Goal: Transaction & Acquisition: Subscribe to service/newsletter

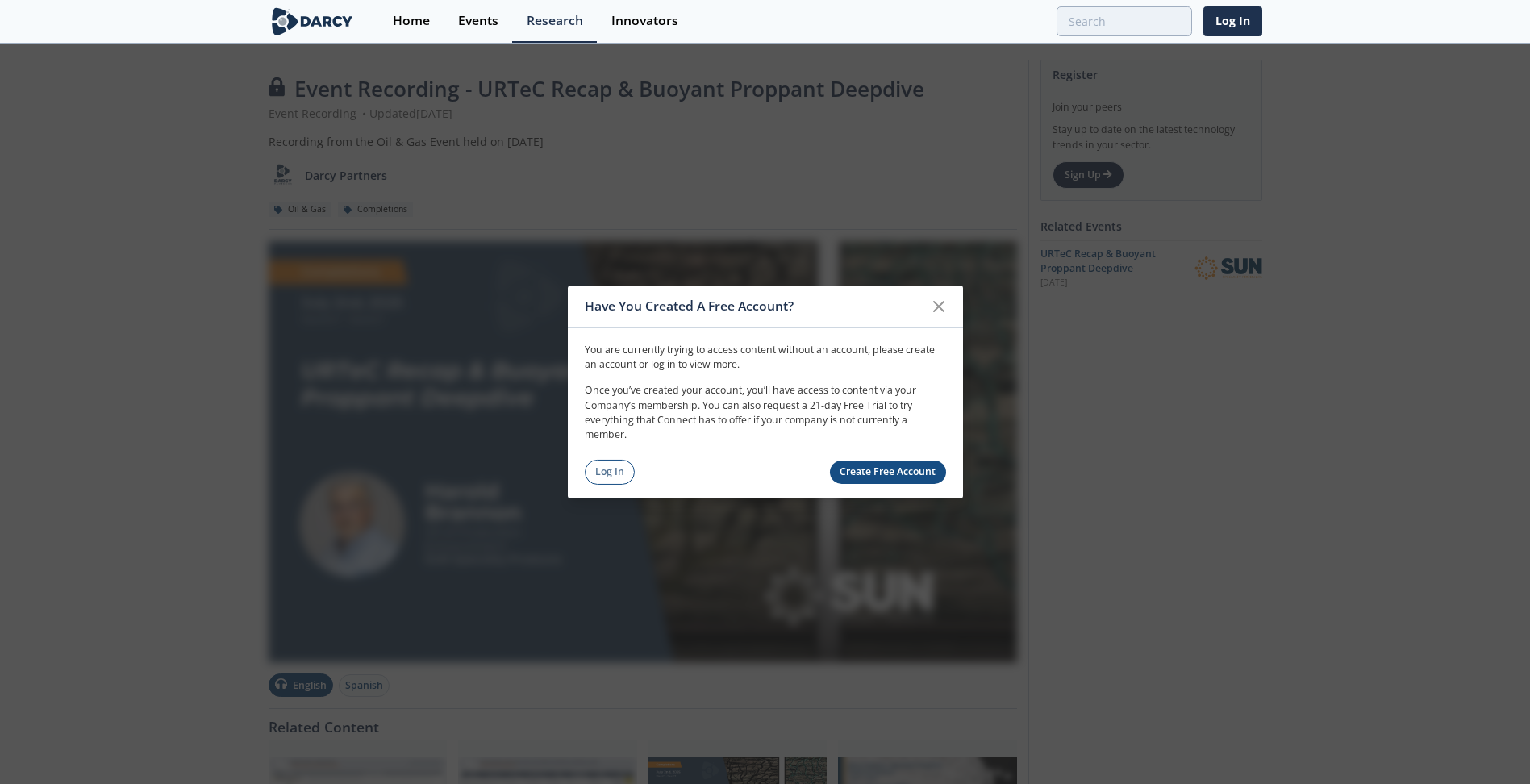
click at [891, 472] on link "Create Free Account" at bounding box center [889, 472] width 116 height 24
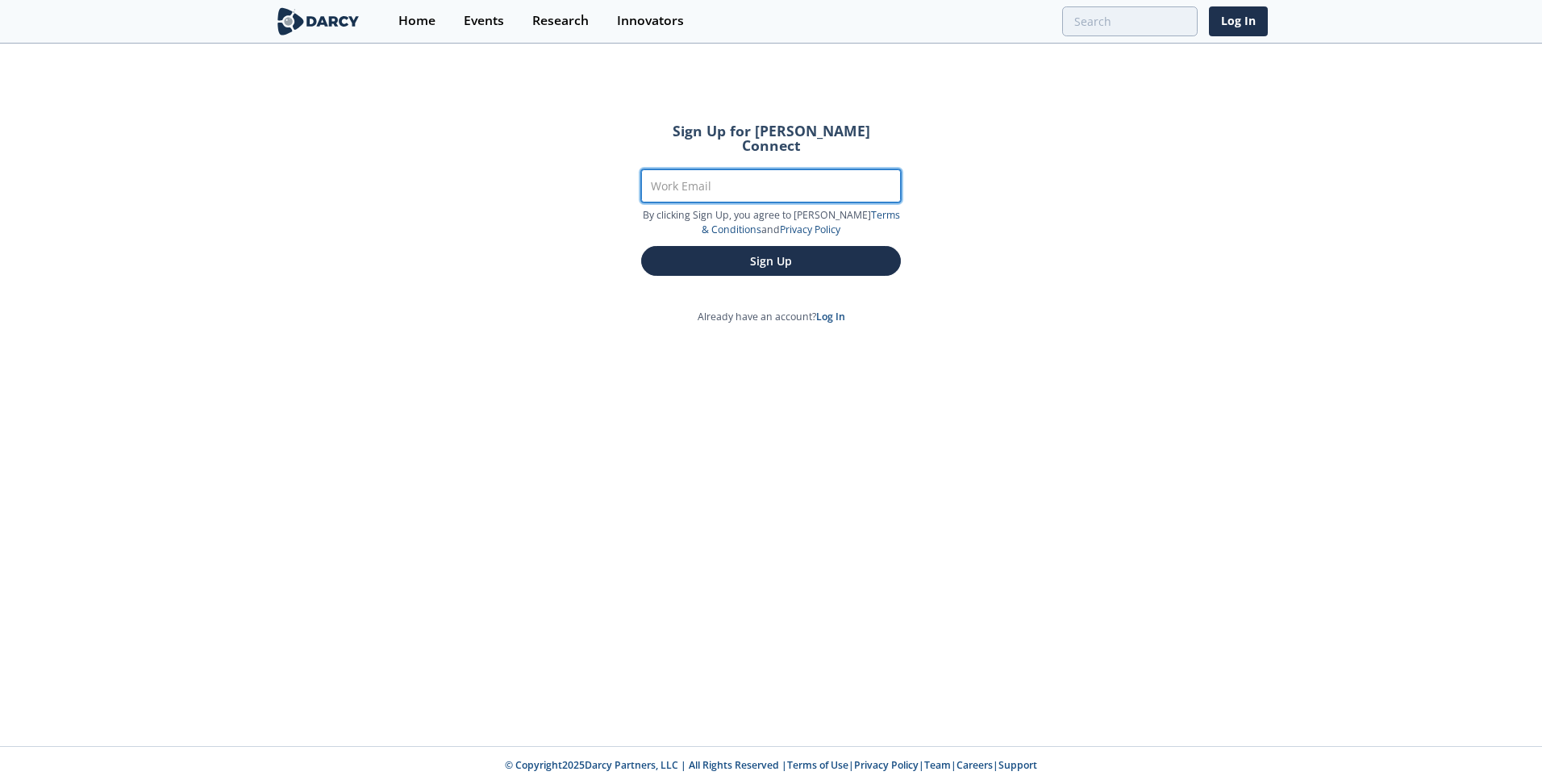
drag, startPoint x: 739, startPoint y: 161, endPoint x: 760, endPoint y: 166, distance: 21.6
click at [740, 169] on input "Work Email" at bounding box center [771, 185] width 259 height 33
type input "tristan.price@cnrl.com"
click at [641, 246] on button "Sign Up" at bounding box center [771, 261] width 259 height 30
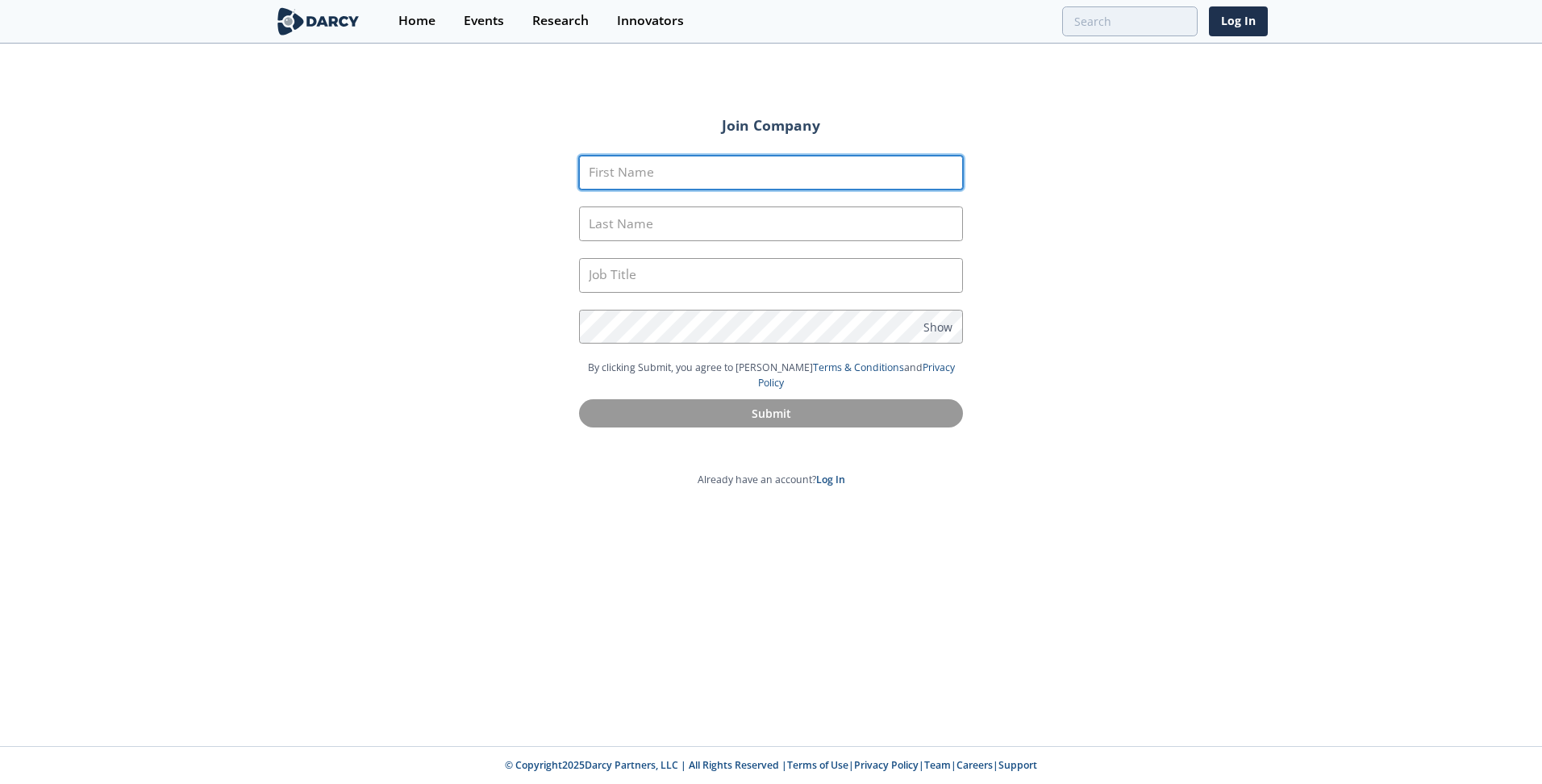
click at [767, 168] on input "First Name" at bounding box center [770, 172] width 384 height 34
type input "Tristan"
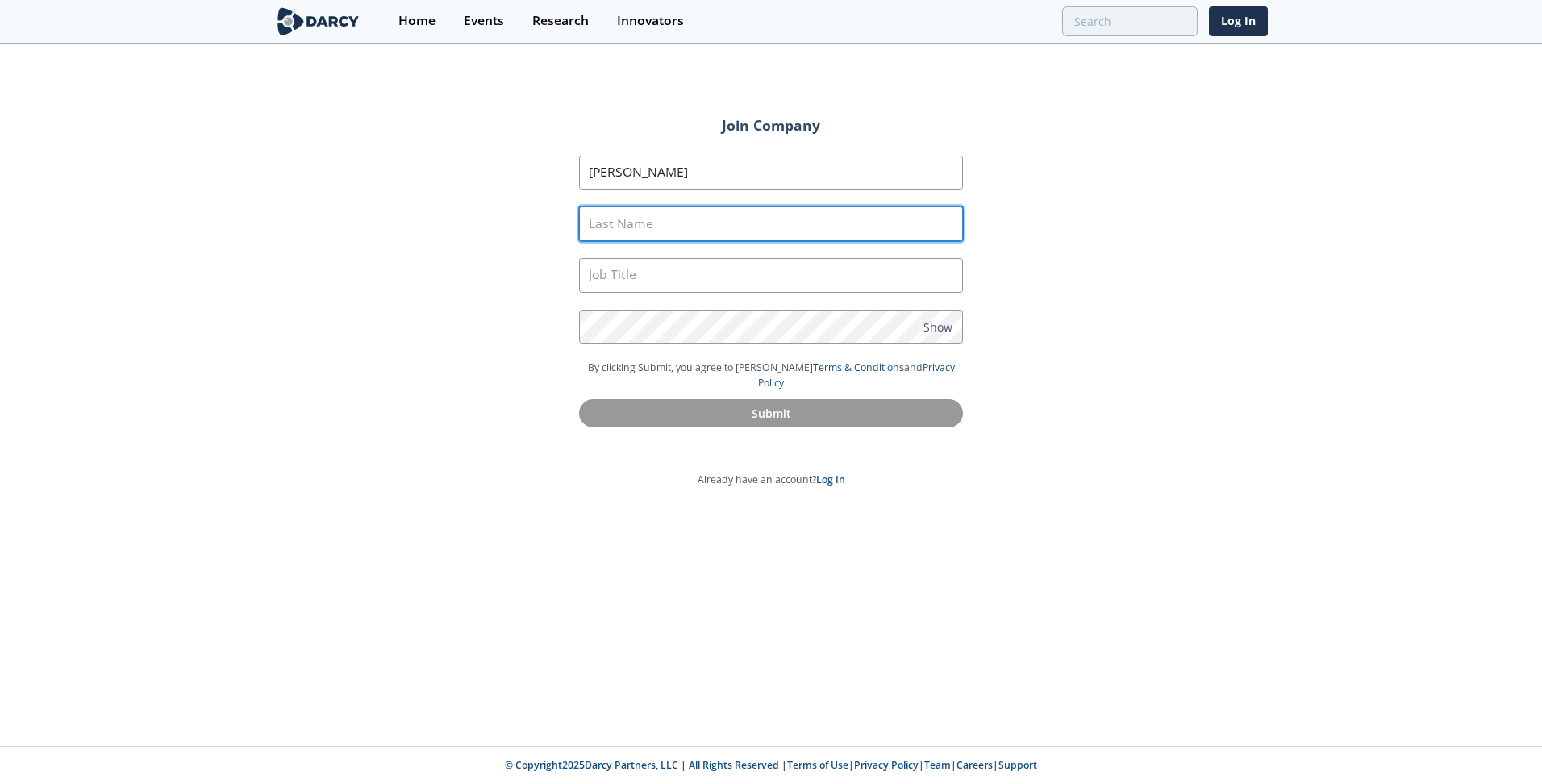
click at [782, 210] on input "Last Name" at bounding box center [770, 223] width 384 height 34
type input "Price"
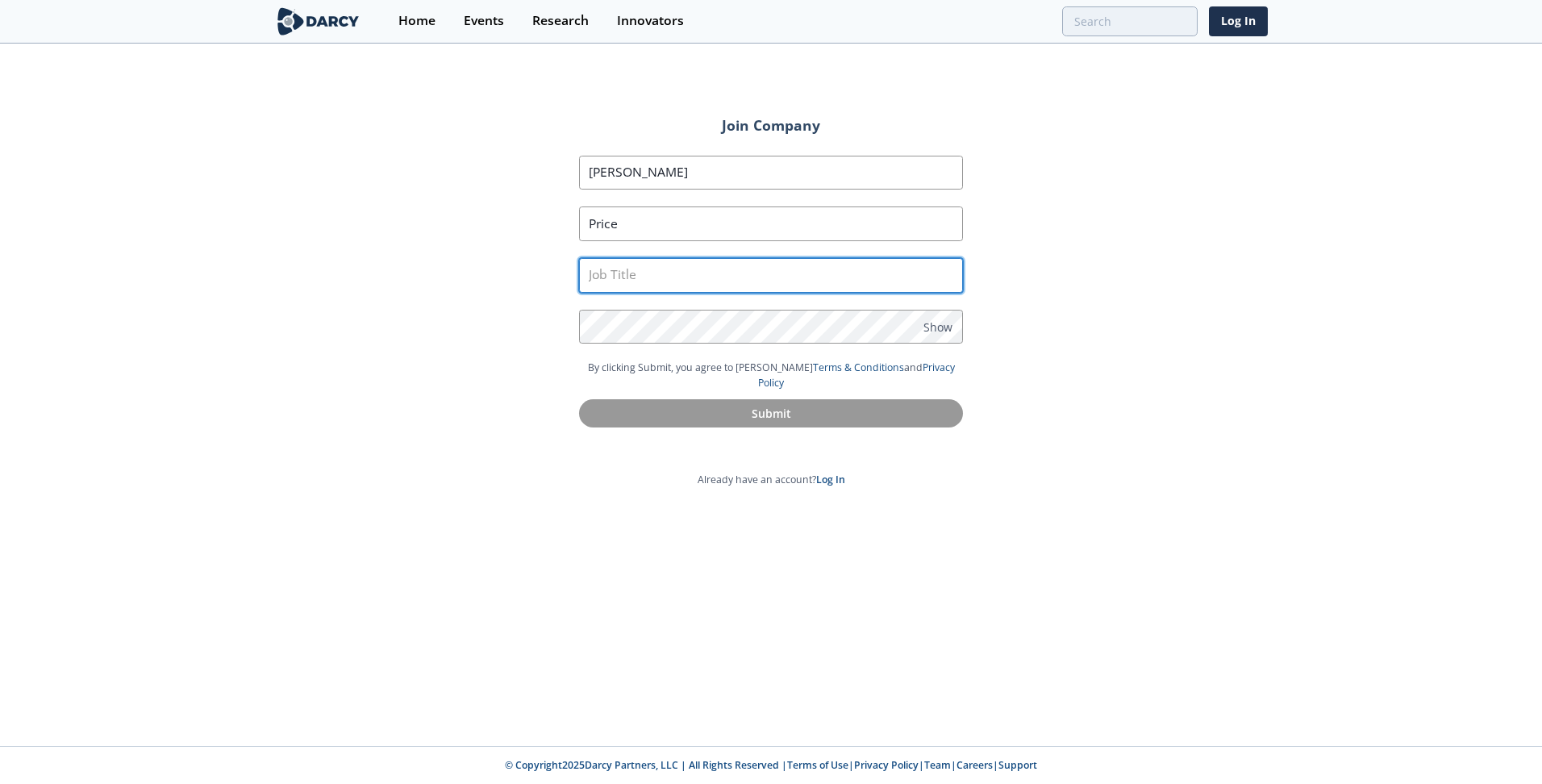
click at [829, 263] on input "text" at bounding box center [770, 275] width 384 height 34
type input "Student, Project"
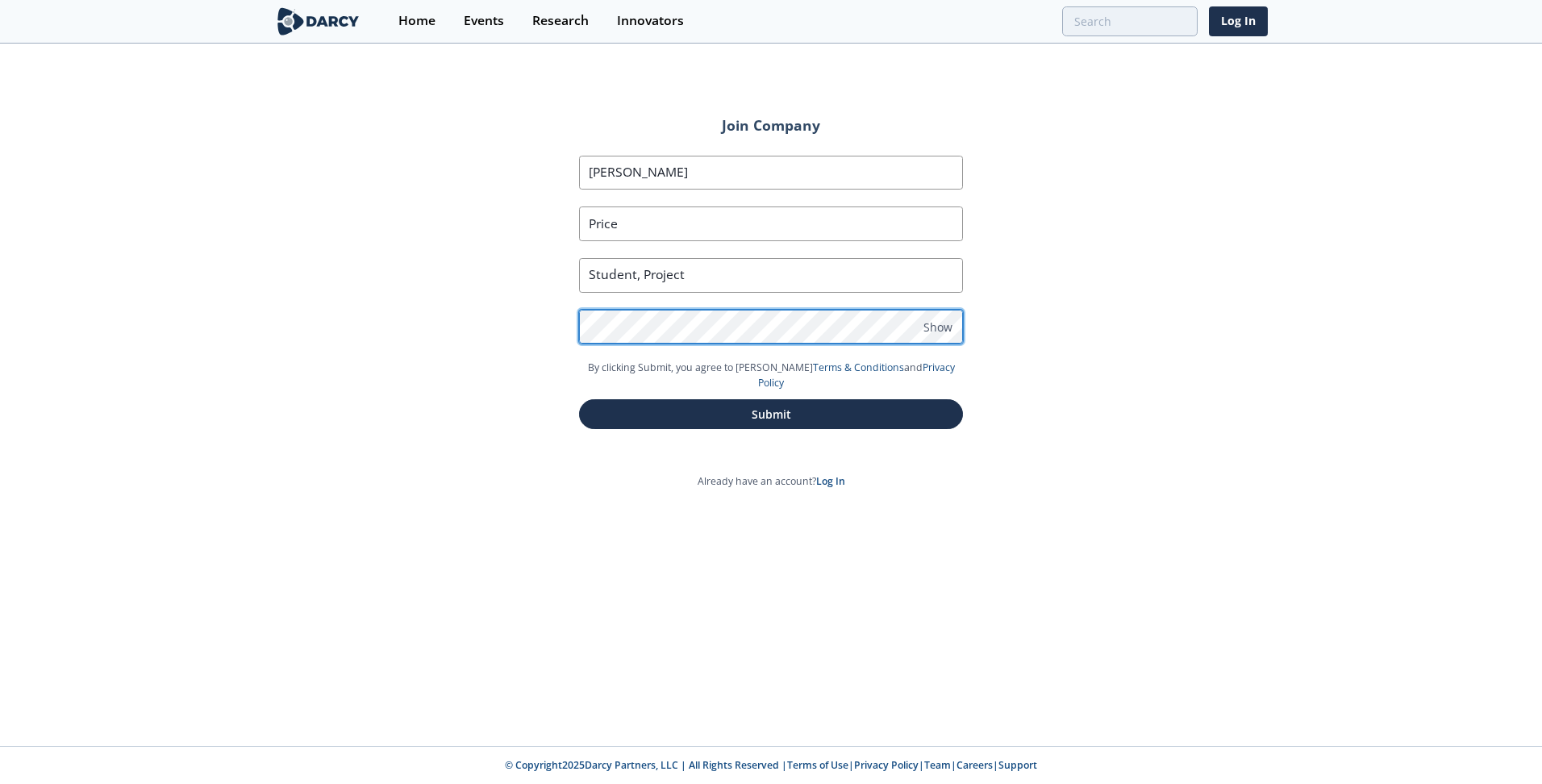
click at [579, 399] on button "Submit" at bounding box center [770, 414] width 384 height 30
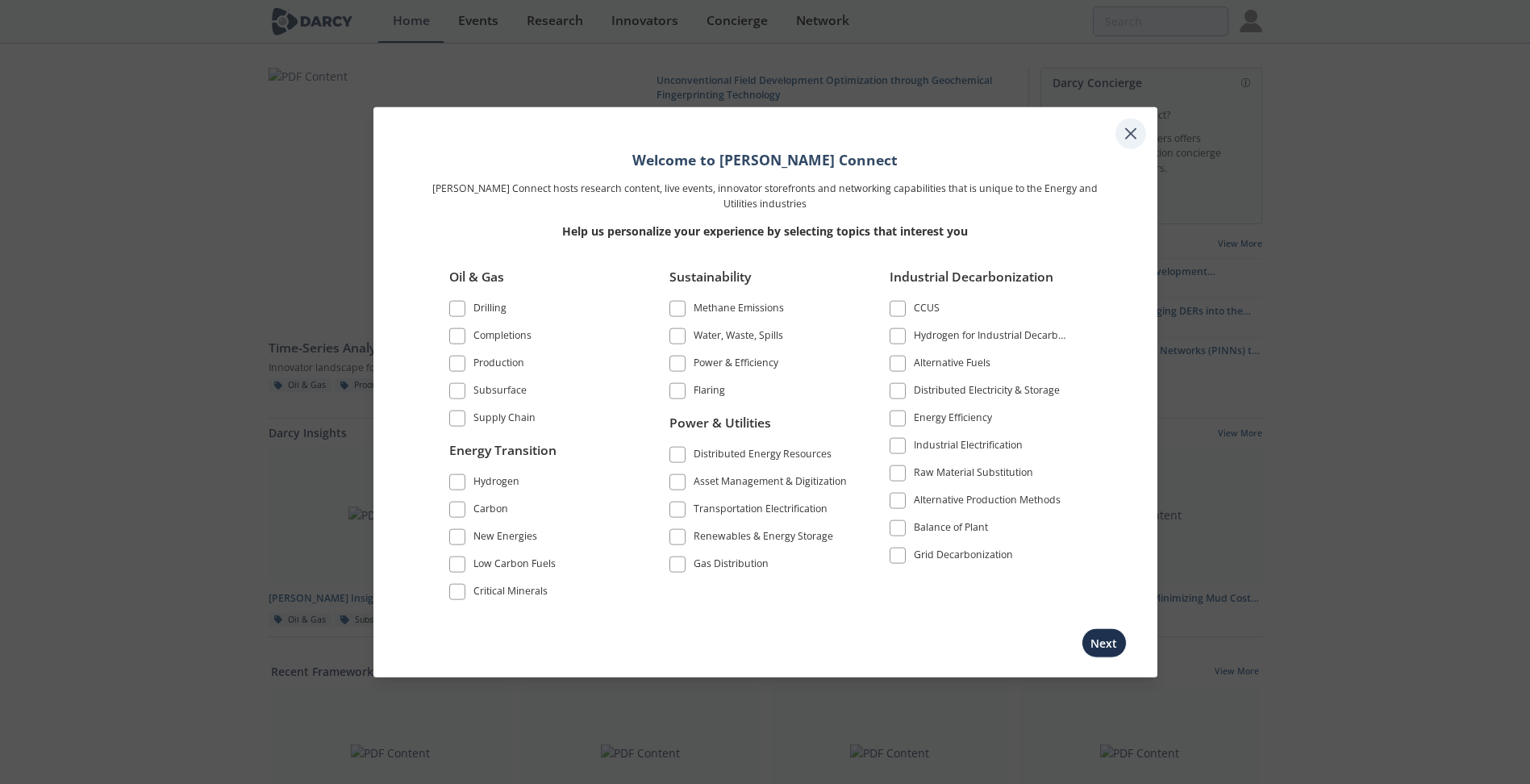
click at [1132, 139] on icon at bounding box center [1131, 134] width 19 height 19
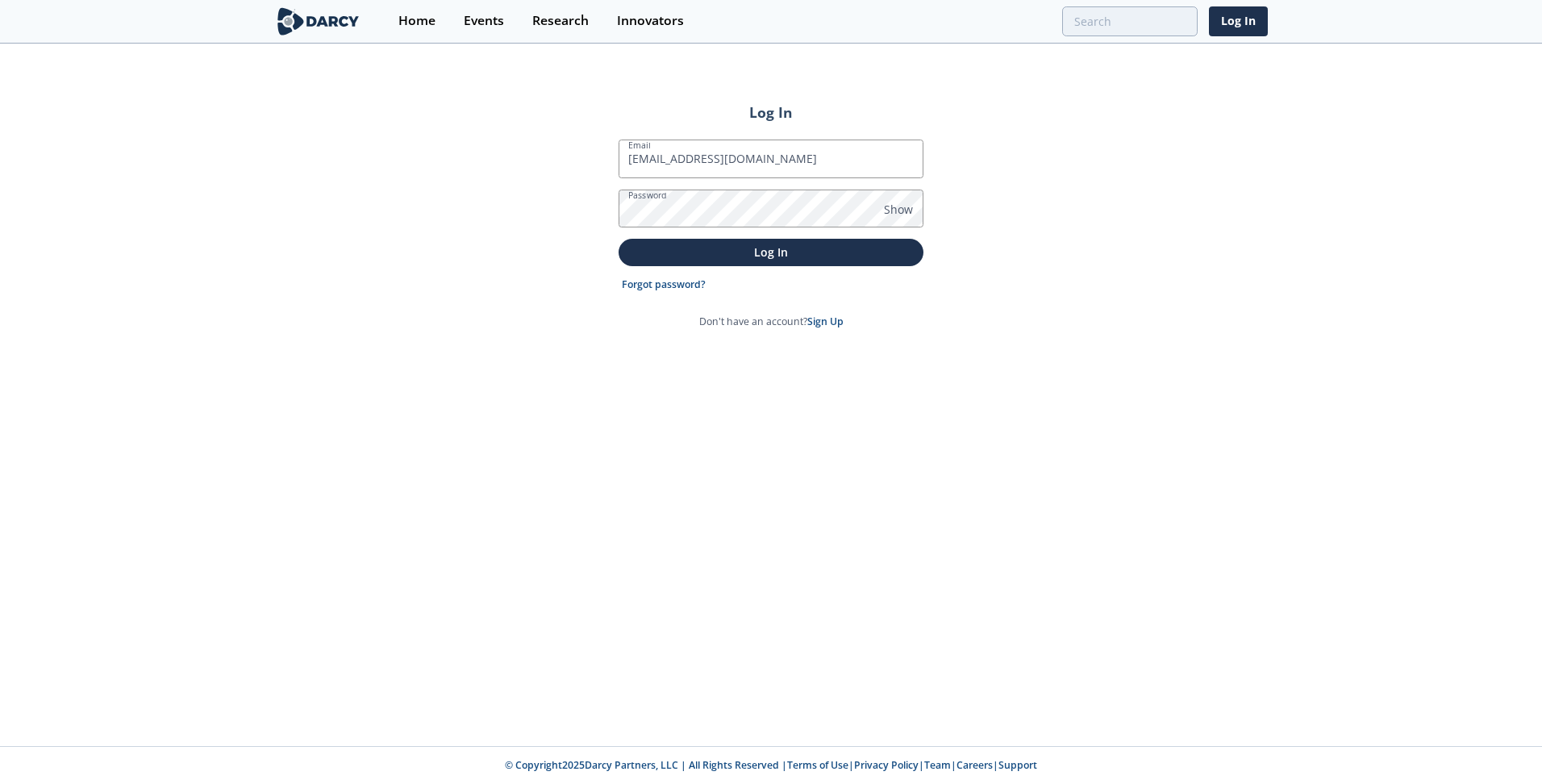
click at [618, 239] on button "Log In" at bounding box center [771, 252] width 305 height 26
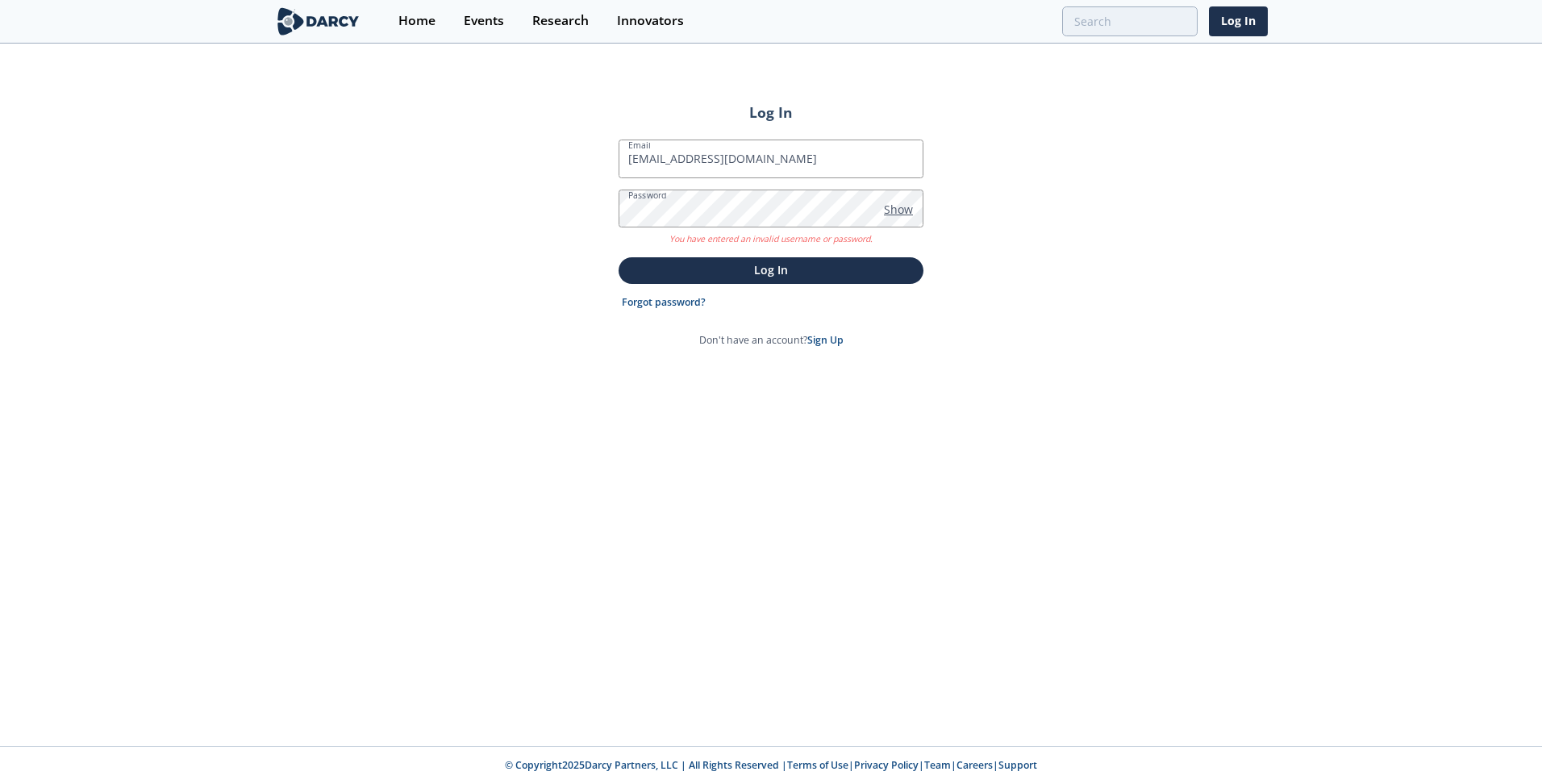
click at [906, 212] on span "Show" at bounding box center [898, 209] width 29 height 17
click at [618, 258] on button "Log In" at bounding box center [771, 271] width 305 height 26
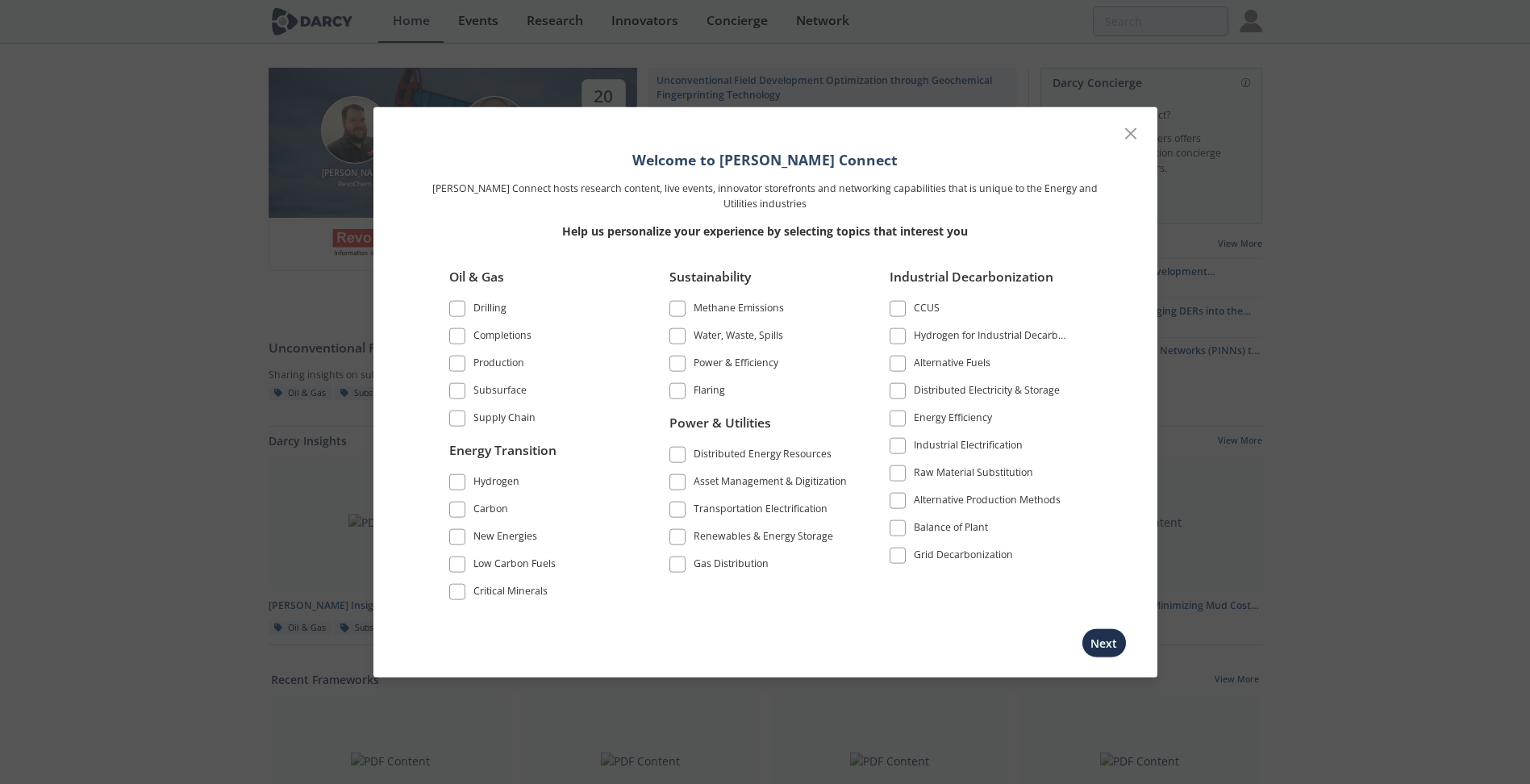
click at [480, 301] on div "Drilling" at bounding box center [490, 310] width 33 height 19
click at [484, 329] on div "Completions" at bounding box center [503, 338] width 58 height 19
click at [493, 355] on div "Production" at bounding box center [499, 365] width 51 height 19
click at [496, 380] on label "Subsurface" at bounding box center [539, 391] width 181 height 22
click at [495, 399] on div "Subsurface" at bounding box center [500, 392] width 53 height 19
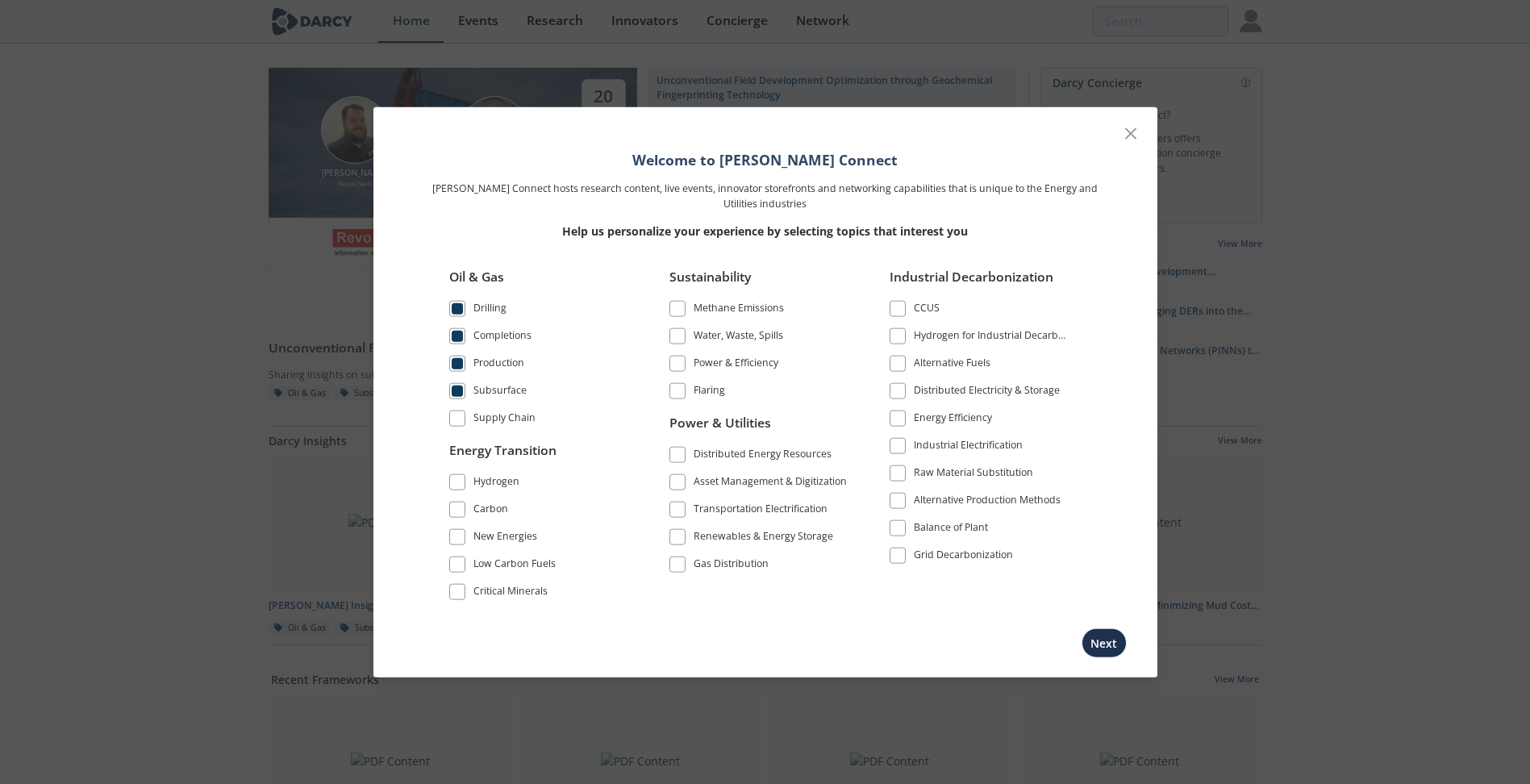
click at [507, 422] on div "Supply Chain" at bounding box center [505, 420] width 62 height 19
click at [532, 480] on label "Hydrogen" at bounding box center [539, 482] width 181 height 22
click at [505, 482] on div "Hydrogen" at bounding box center [497, 483] width 46 height 19
click at [492, 512] on div "Carbon" at bounding box center [491, 511] width 34 height 19
click at [493, 536] on div "New Energies" at bounding box center [506, 538] width 64 height 19
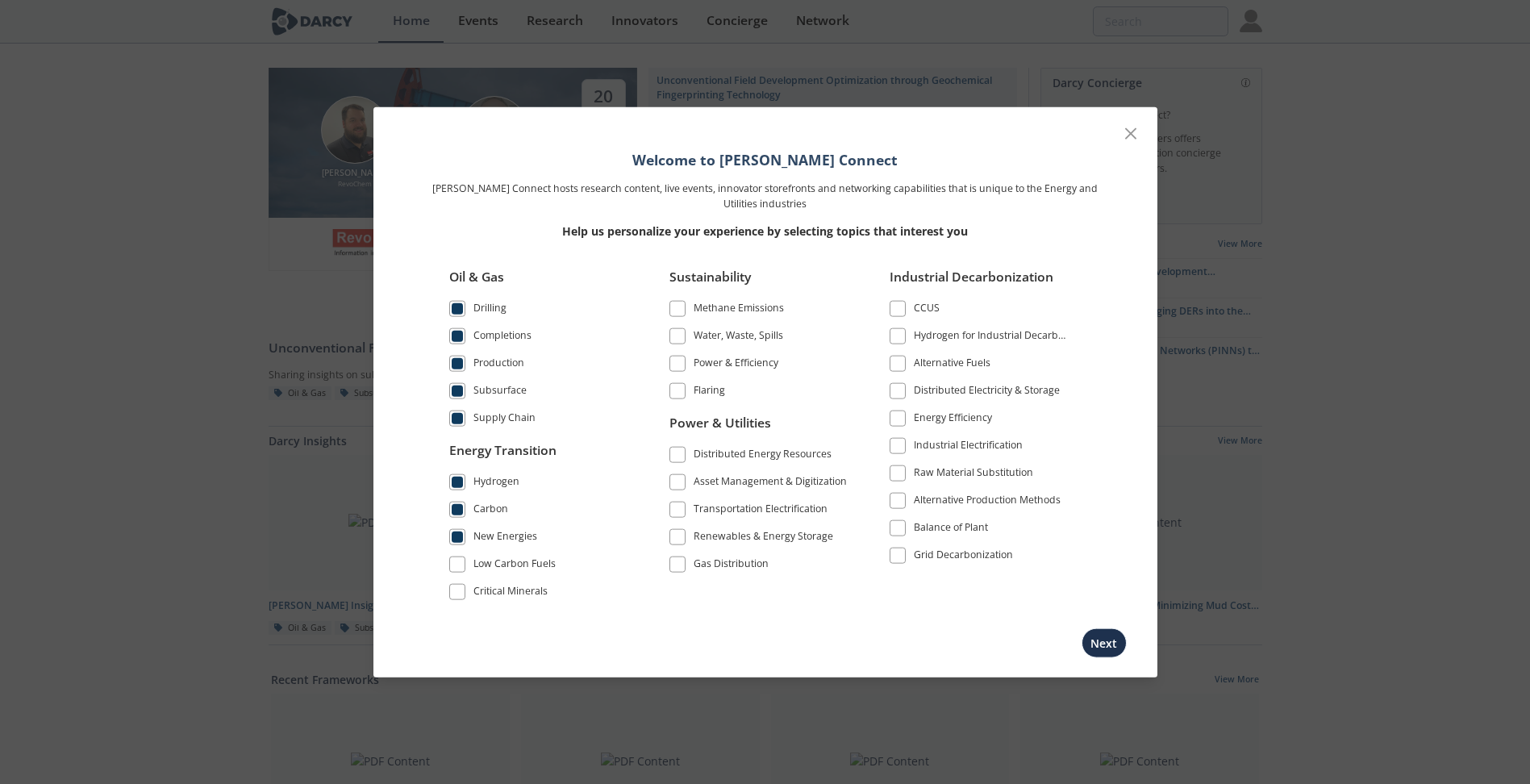
drag, startPoint x: 498, startPoint y: 563, endPoint x: 499, endPoint y: 585, distance: 22.0
click at [498, 564] on div "Low Carbon Fuels" at bounding box center [514, 565] width 82 height 19
click at [496, 590] on div "Critical Minerals" at bounding box center [511, 593] width 74 height 19
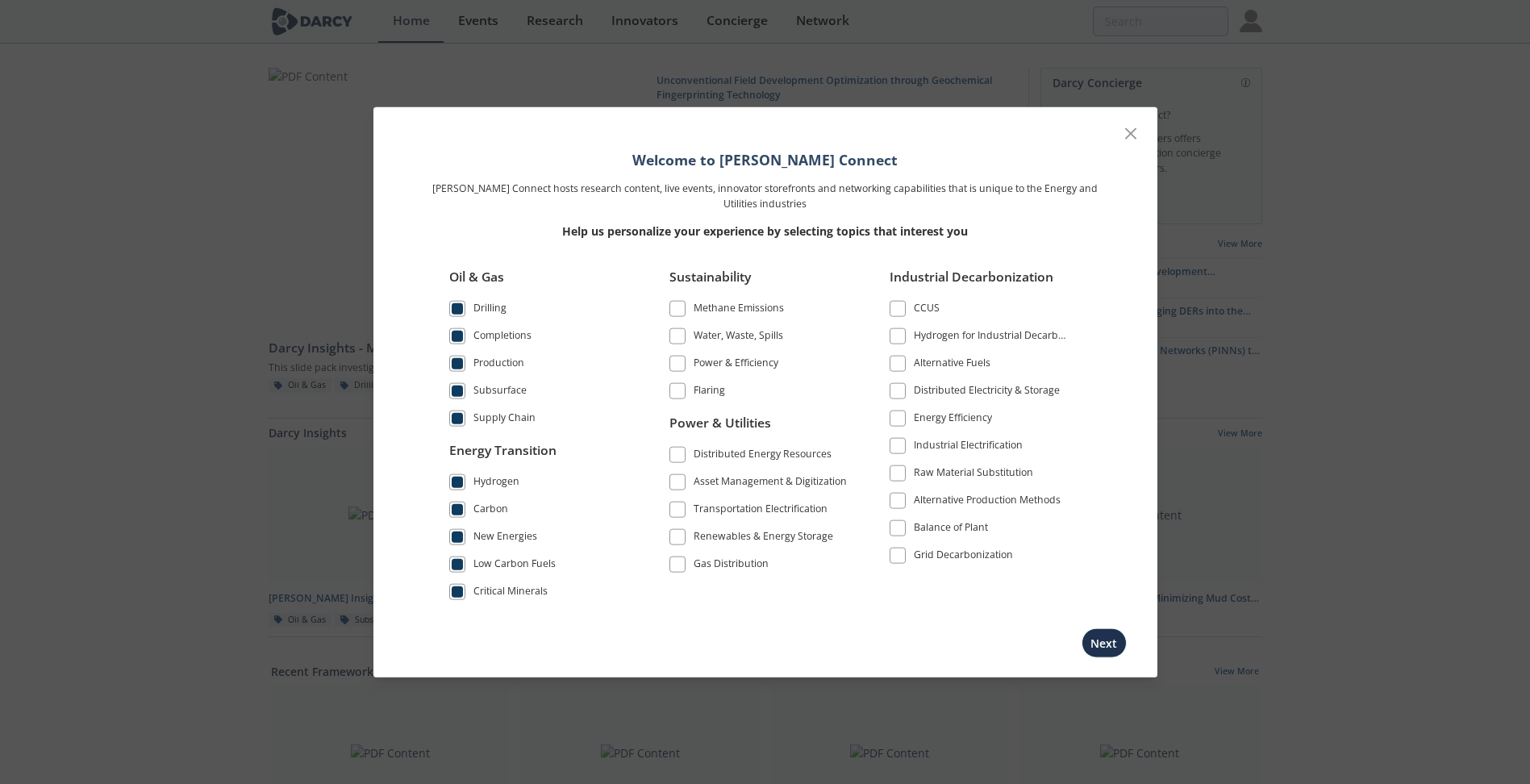
click at [759, 559] on div "Gas Distribution" at bounding box center [731, 565] width 75 height 19
drag, startPoint x: 759, startPoint y: 559, endPoint x: 738, endPoint y: 519, distance: 45.2
click at [735, 531] on div "Renewables & Energy Storage" at bounding box center [763, 538] width 139 height 19
click at [740, 503] on div "Transportation Electrification" at bounding box center [761, 511] width 134 height 19
click at [749, 482] on div "Asset Management & Digitization" at bounding box center [770, 483] width 154 height 19
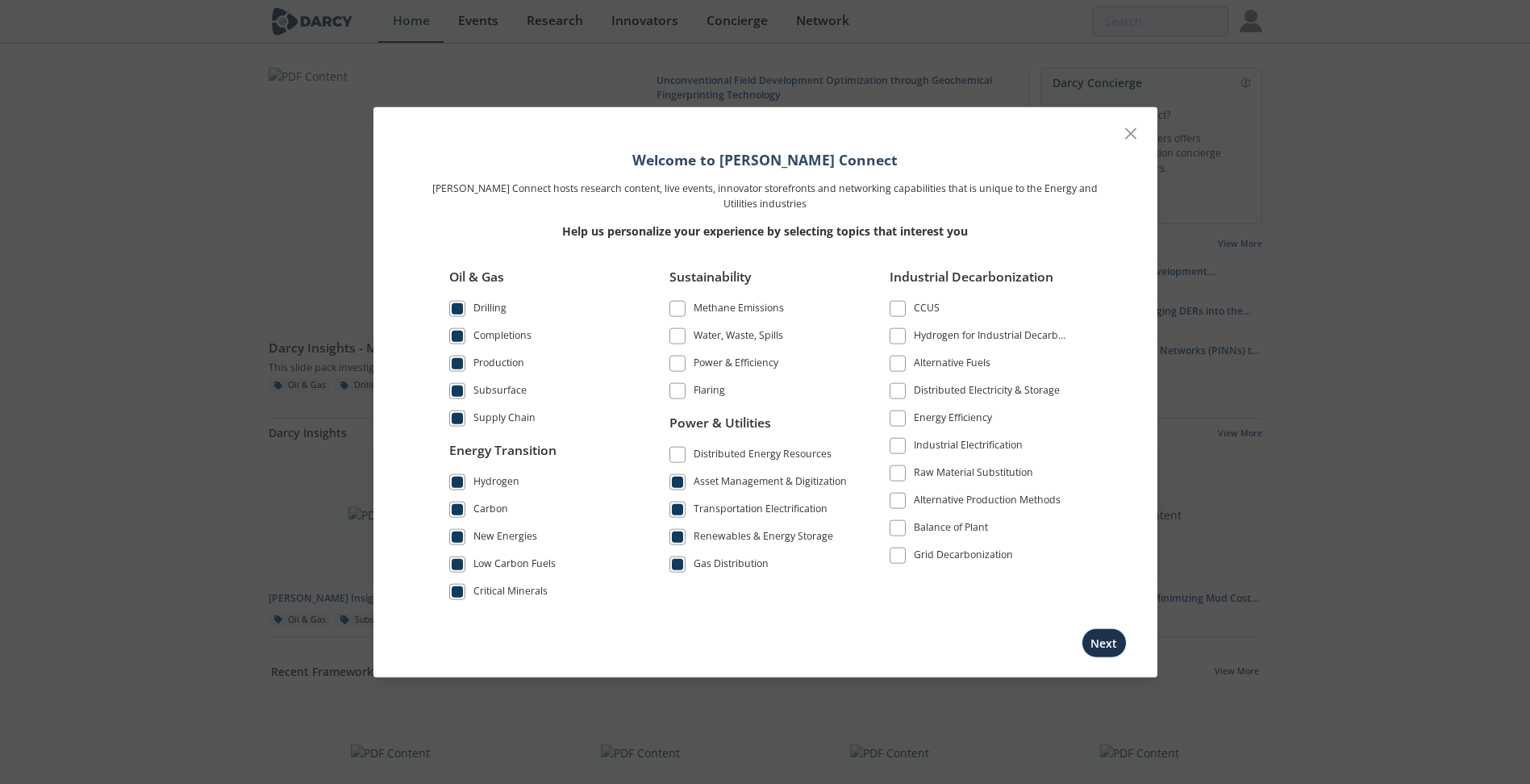
click at [751, 452] on div "Distributed Energy Resources" at bounding box center [762, 456] width 138 height 19
click at [759, 390] on label "Flaring" at bounding box center [760, 391] width 181 height 22
click at [724, 388] on div "Flaring" at bounding box center [709, 392] width 32 height 19
click at [730, 363] on div "Power & Efficiency" at bounding box center [736, 365] width 85 height 19
drag, startPoint x: 735, startPoint y: 339, endPoint x: 738, endPoint y: 321, distance: 18.2
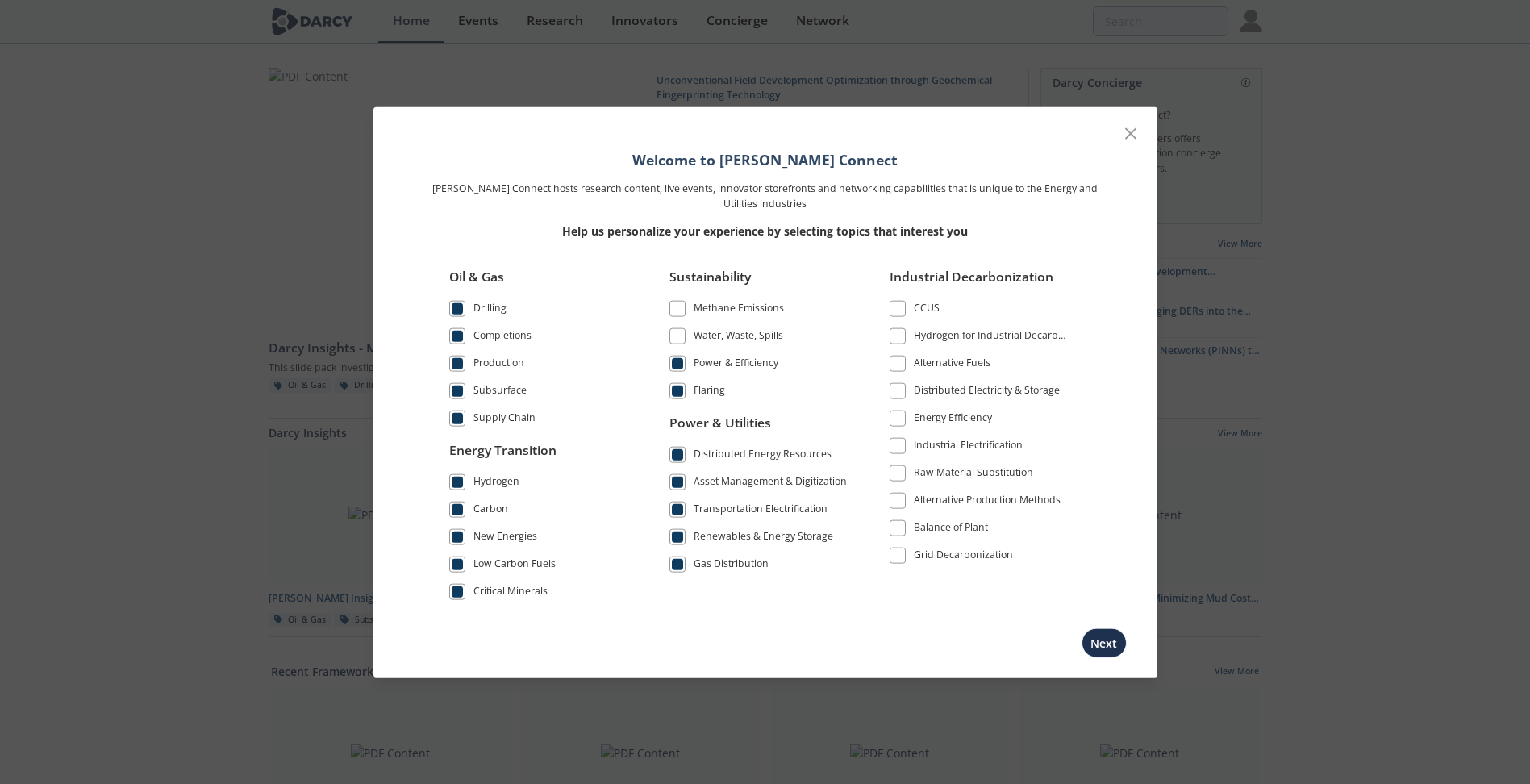
click at [737, 338] on div "Water, Waste, Spills" at bounding box center [738, 338] width 89 height 19
click at [744, 306] on div "Methane Emissions" at bounding box center [739, 310] width 90 height 19
drag, startPoint x: 943, startPoint y: 297, endPoint x: 928, endPoint y: 303, distance: 16.2
click at [943, 298] on label "CCUS" at bounding box center [979, 308] width 181 height 22
drag, startPoint x: 923, startPoint y: 306, endPoint x: 937, endPoint y: 341, distance: 37.7
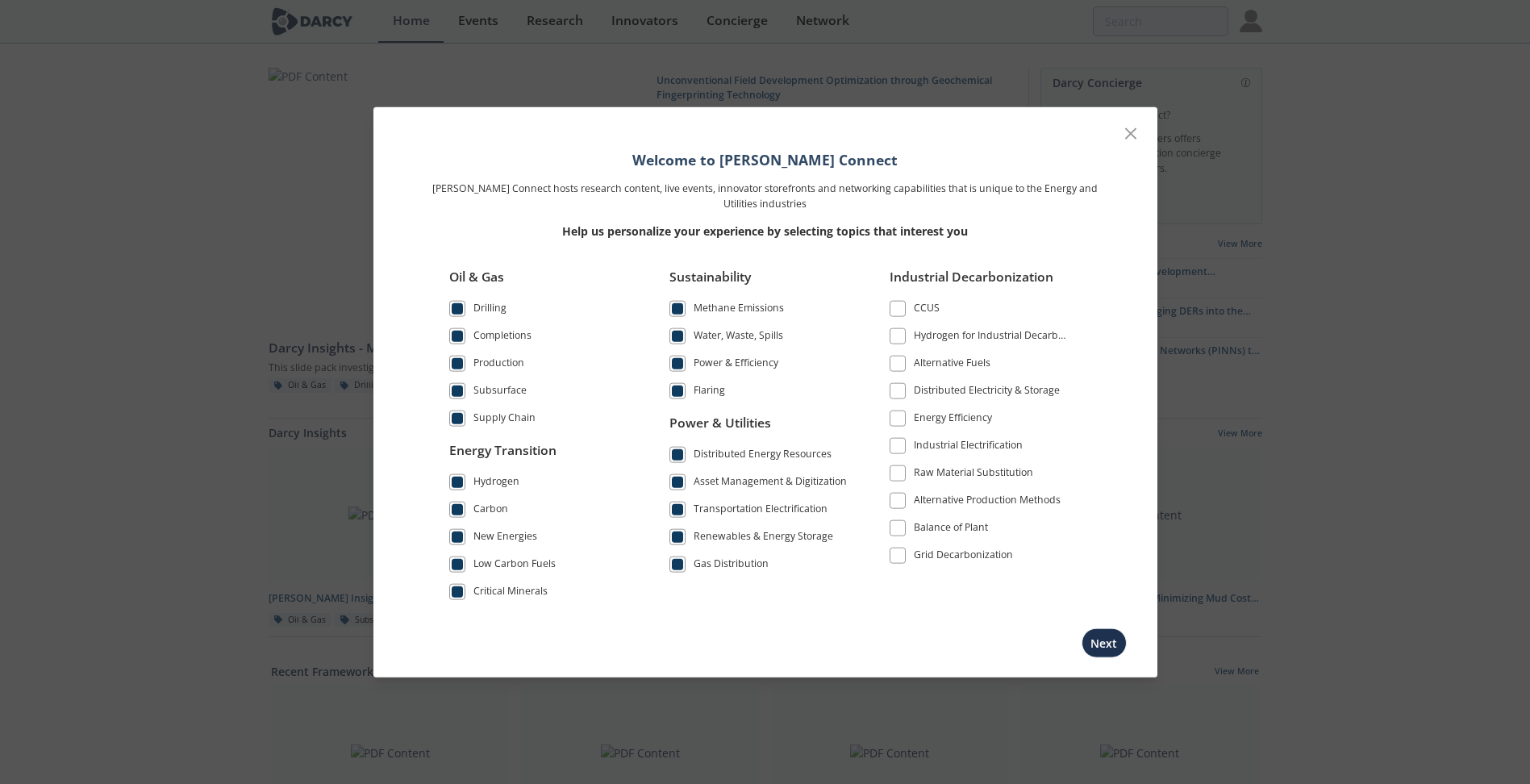
click at [923, 307] on div "CCUS" at bounding box center [926, 310] width 26 height 19
click at [937, 342] on div "Hydrogen for Industrial Decarbonization" at bounding box center [992, 338] width 156 height 19
drag, startPoint x: 935, startPoint y: 362, endPoint x: 936, endPoint y: 376, distance: 14.0
click at [935, 365] on div "Alternative Fuels" at bounding box center [952, 365] width 77 height 19
click at [944, 398] on div "Distributed Electricity & Storage" at bounding box center [986, 392] width 146 height 19
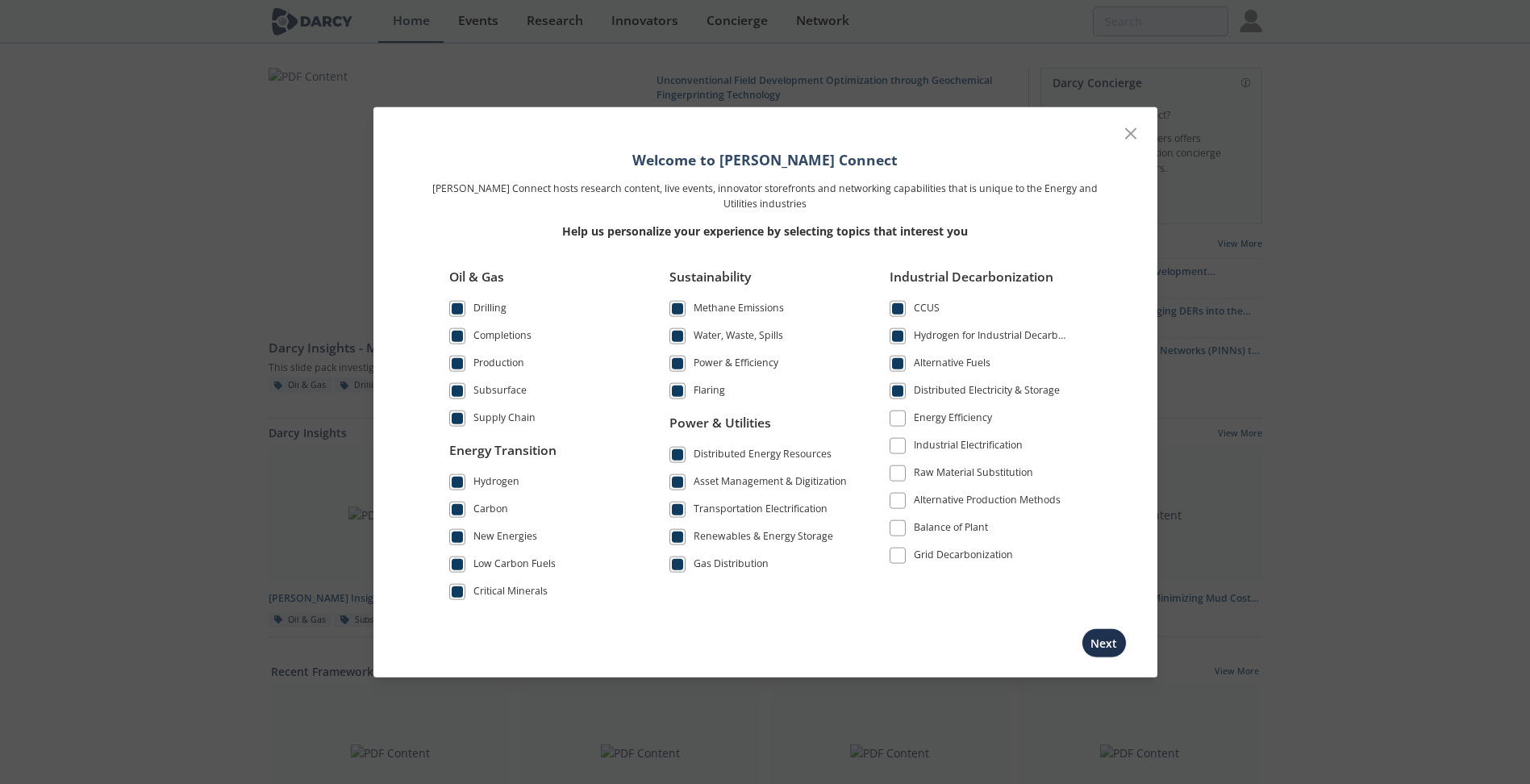
drag, startPoint x: 955, startPoint y: 425, endPoint x: 959, endPoint y: 441, distance: 16.5
click at [956, 430] on li "Energy Efficiency" at bounding box center [979, 421] width 181 height 27
click at [966, 460] on li "Industrial Electrification" at bounding box center [979, 448] width 181 height 27
click at [969, 448] on div "Industrial Electrification" at bounding box center [968, 447] width 109 height 19
click at [952, 421] on div "Energy Efficiency" at bounding box center [953, 420] width 79 height 19
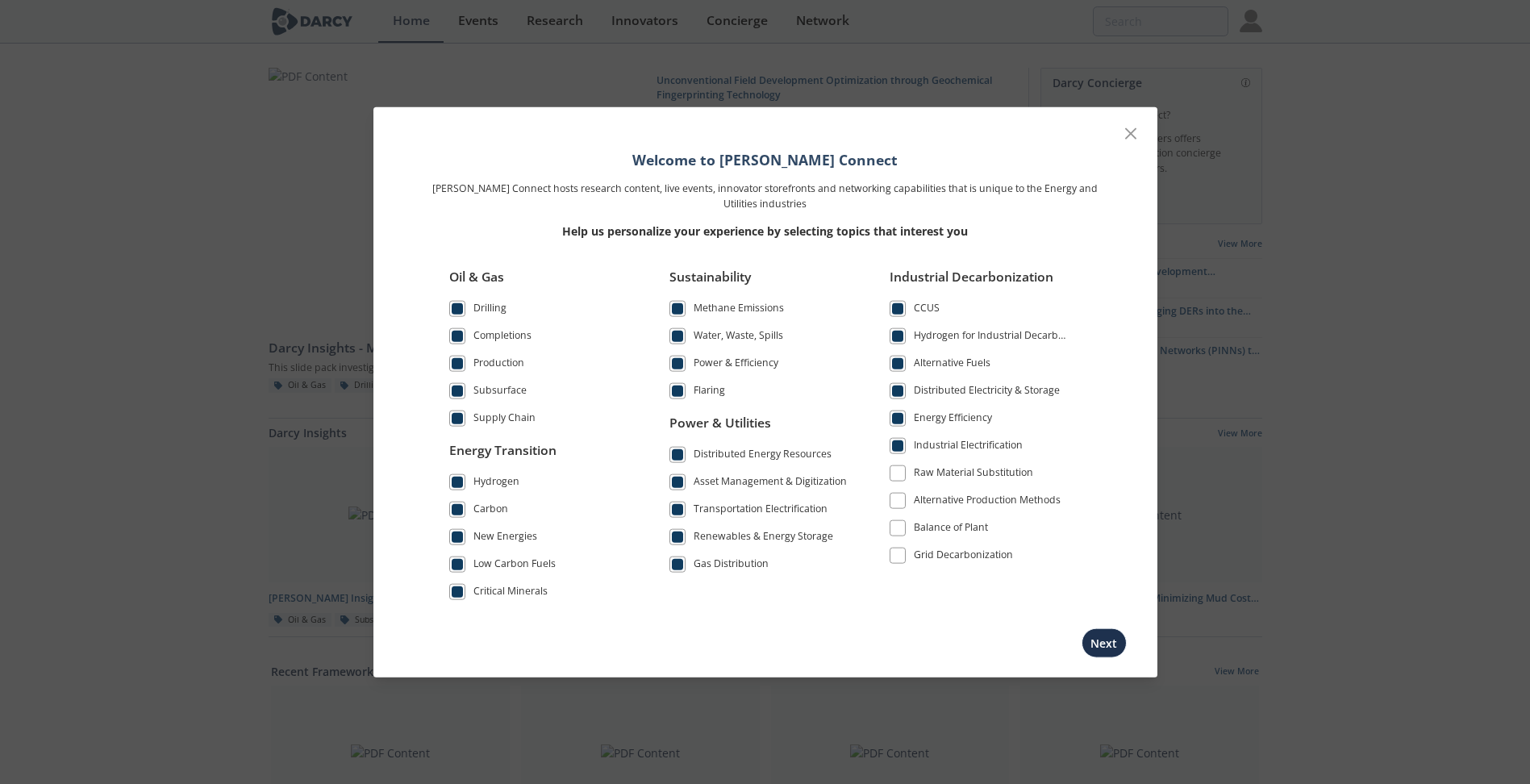
click at [996, 497] on div "Alternative Production Methods" at bounding box center [987, 503] width 146 height 19
click at [950, 533] on div "Balance of Plant" at bounding box center [951, 530] width 74 height 19
click at [975, 552] on div "Grid Decarbonization" at bounding box center [964, 557] width 99 height 19
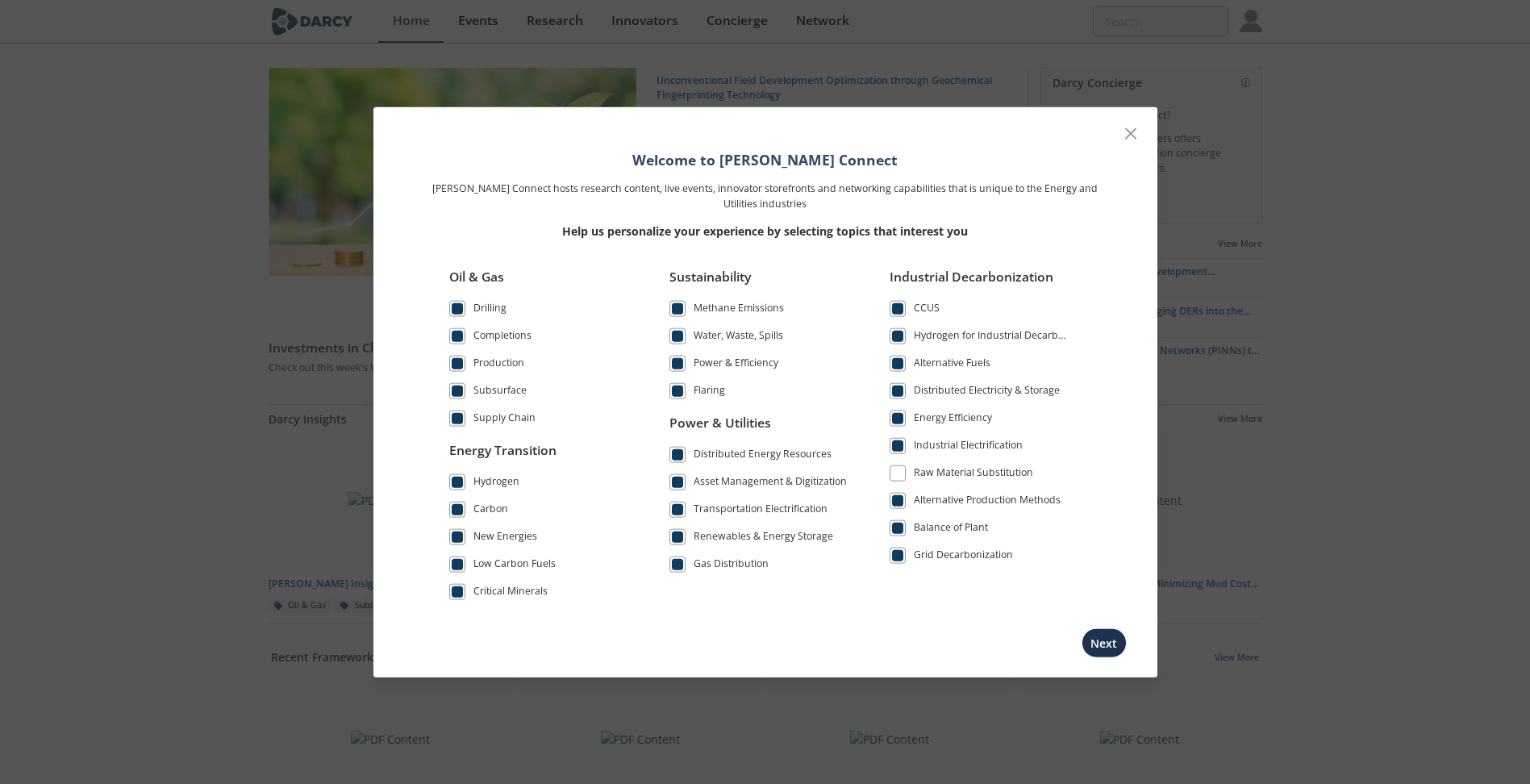
click at [914, 523] on label "Balance of Plant" at bounding box center [979, 527] width 181 height 22
click at [960, 531] on div "Balance of Plant" at bounding box center [951, 530] width 74 height 19
click at [1110, 641] on button "Next" at bounding box center [1104, 642] width 45 height 30
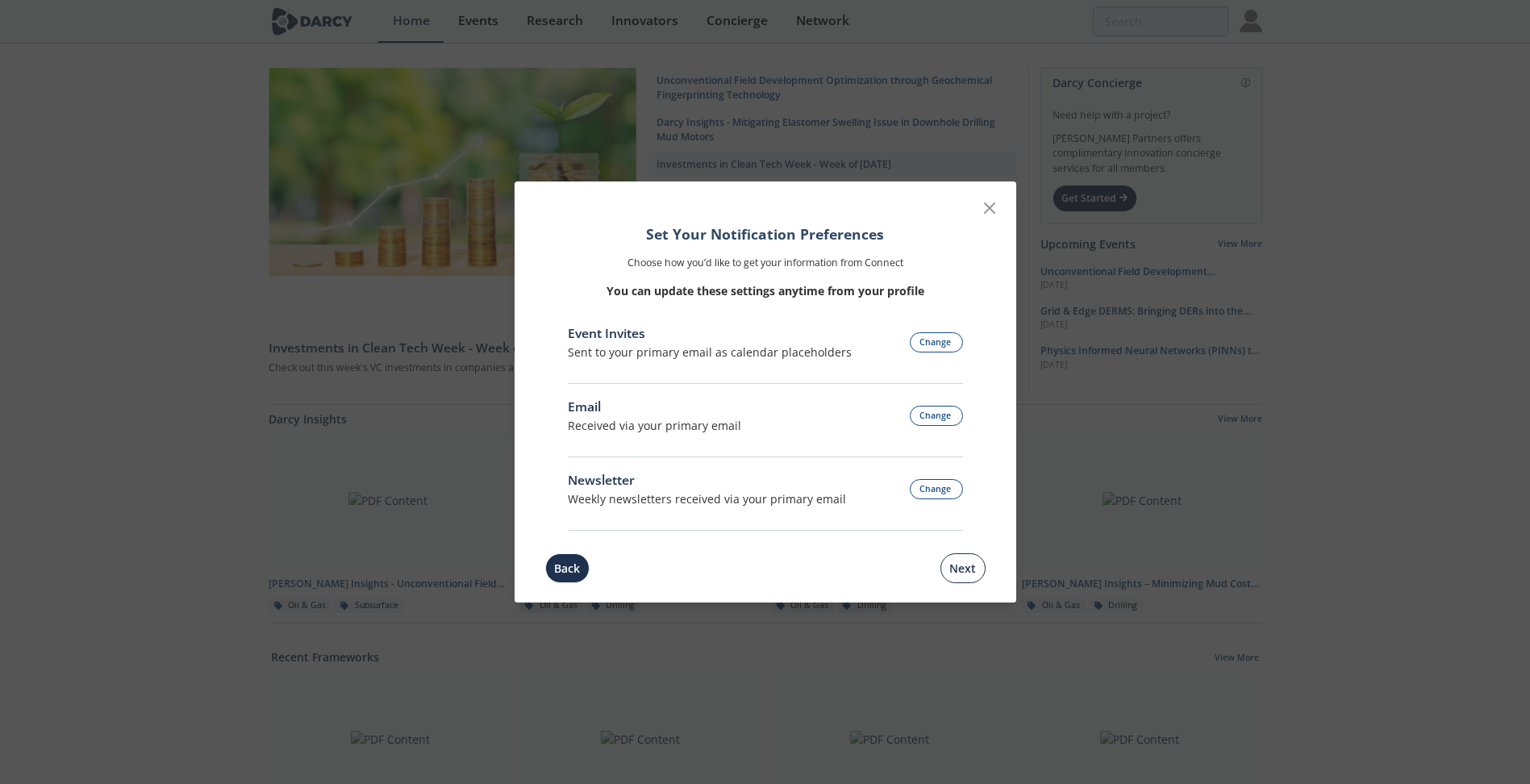
click at [960, 576] on button "Next" at bounding box center [963, 568] width 45 height 30
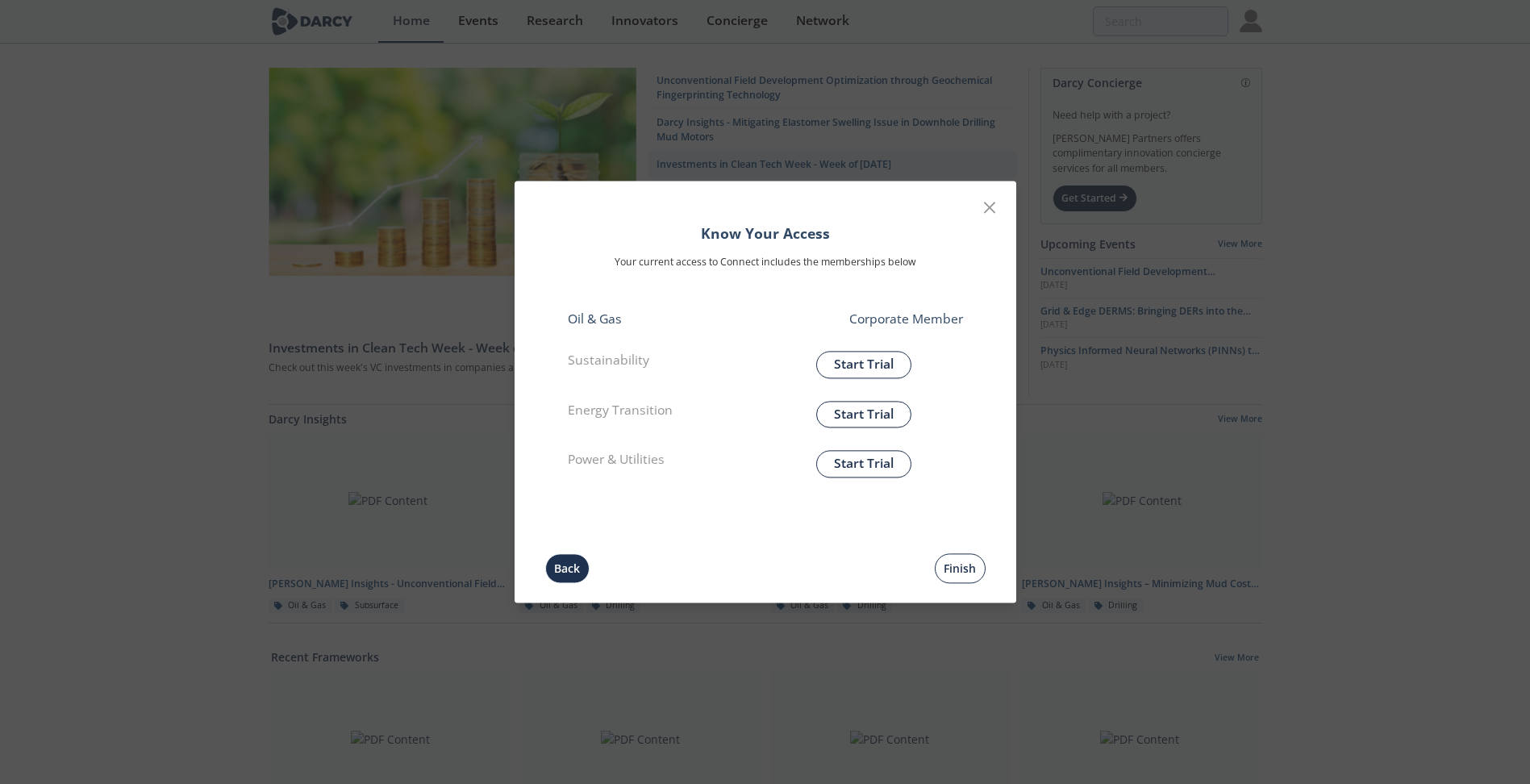
click at [961, 572] on button "Finish" at bounding box center [961, 569] width 51 height 30
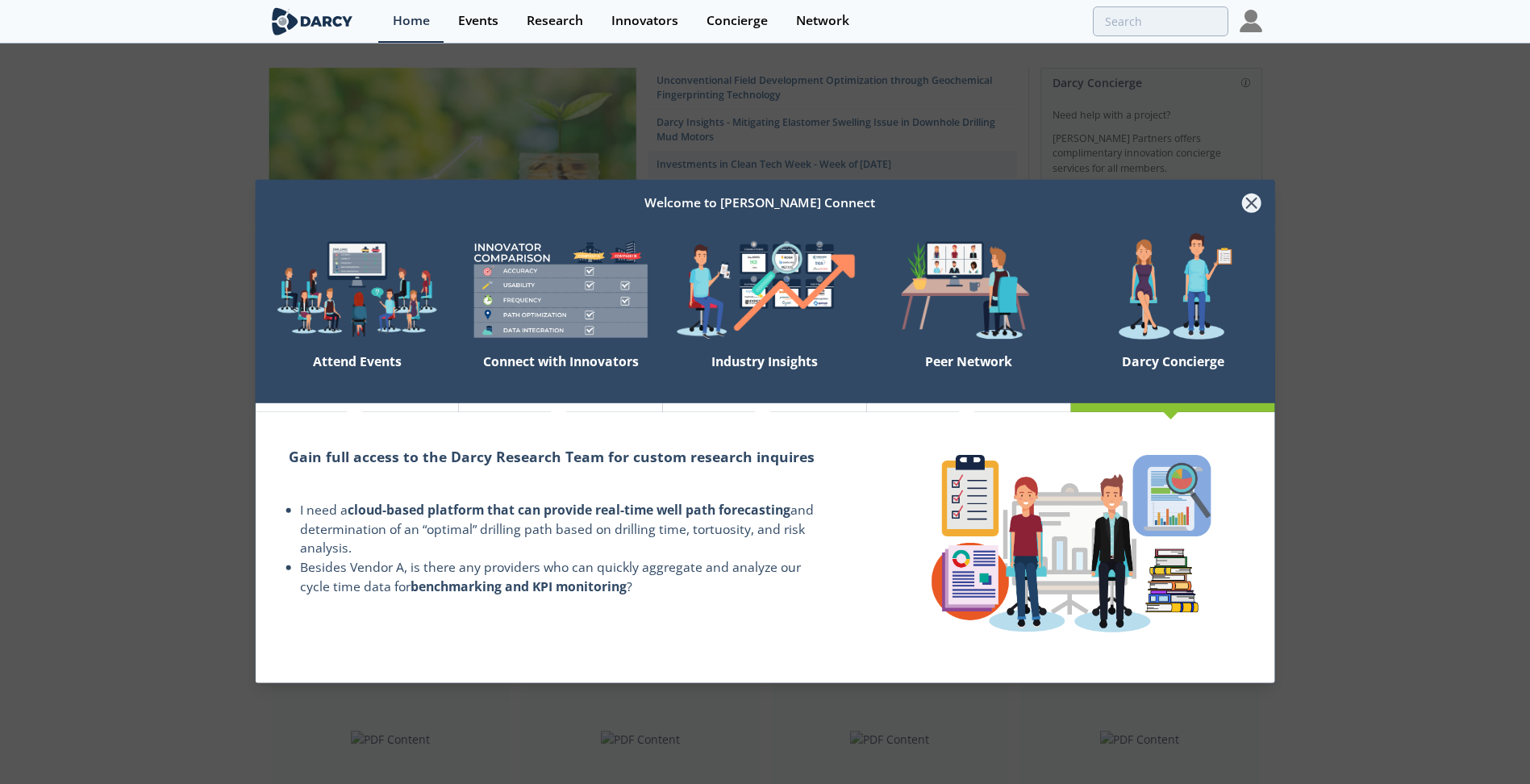
click at [1245, 197] on icon at bounding box center [1251, 203] width 19 height 19
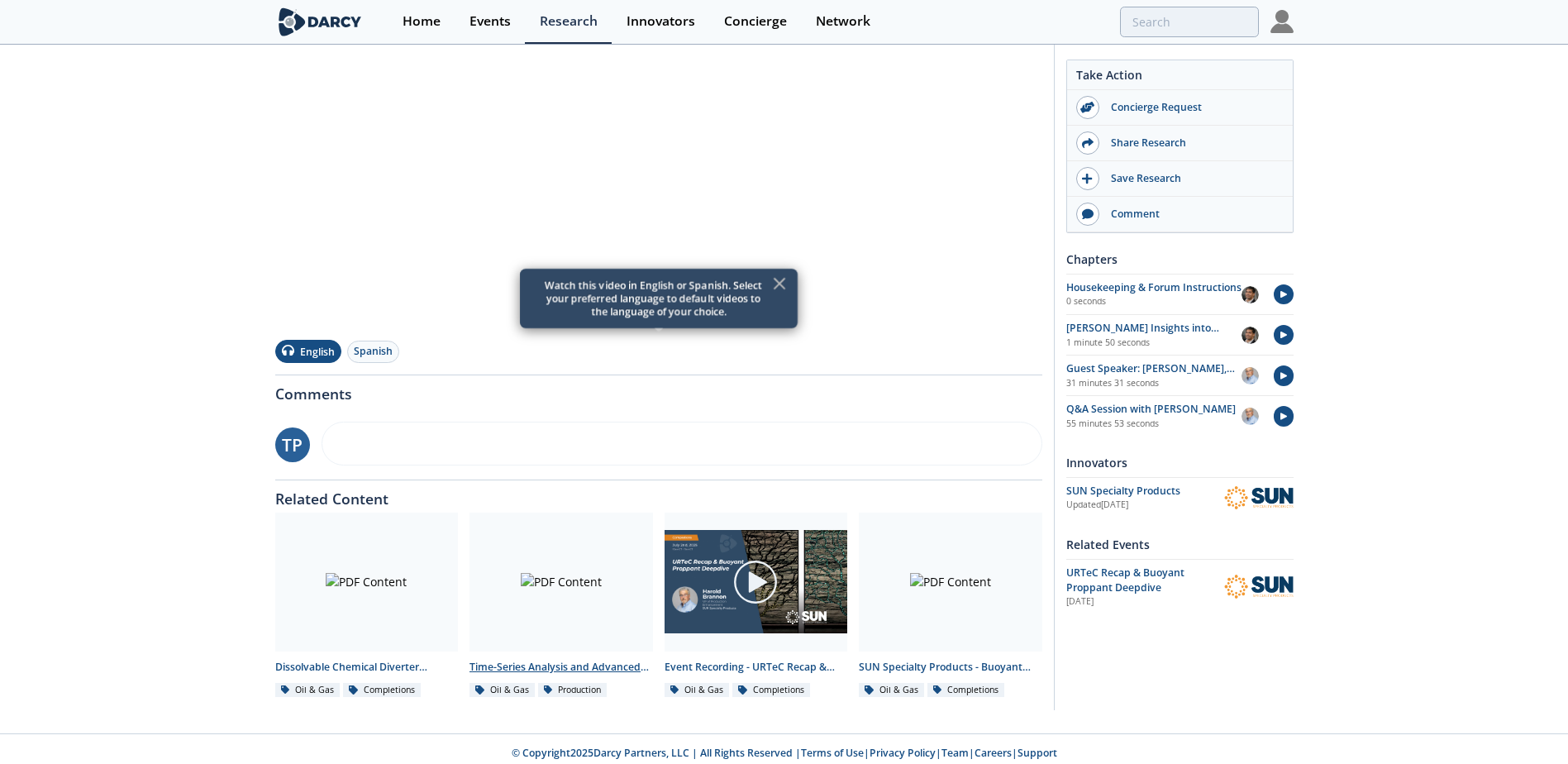
scroll to position [390, 0]
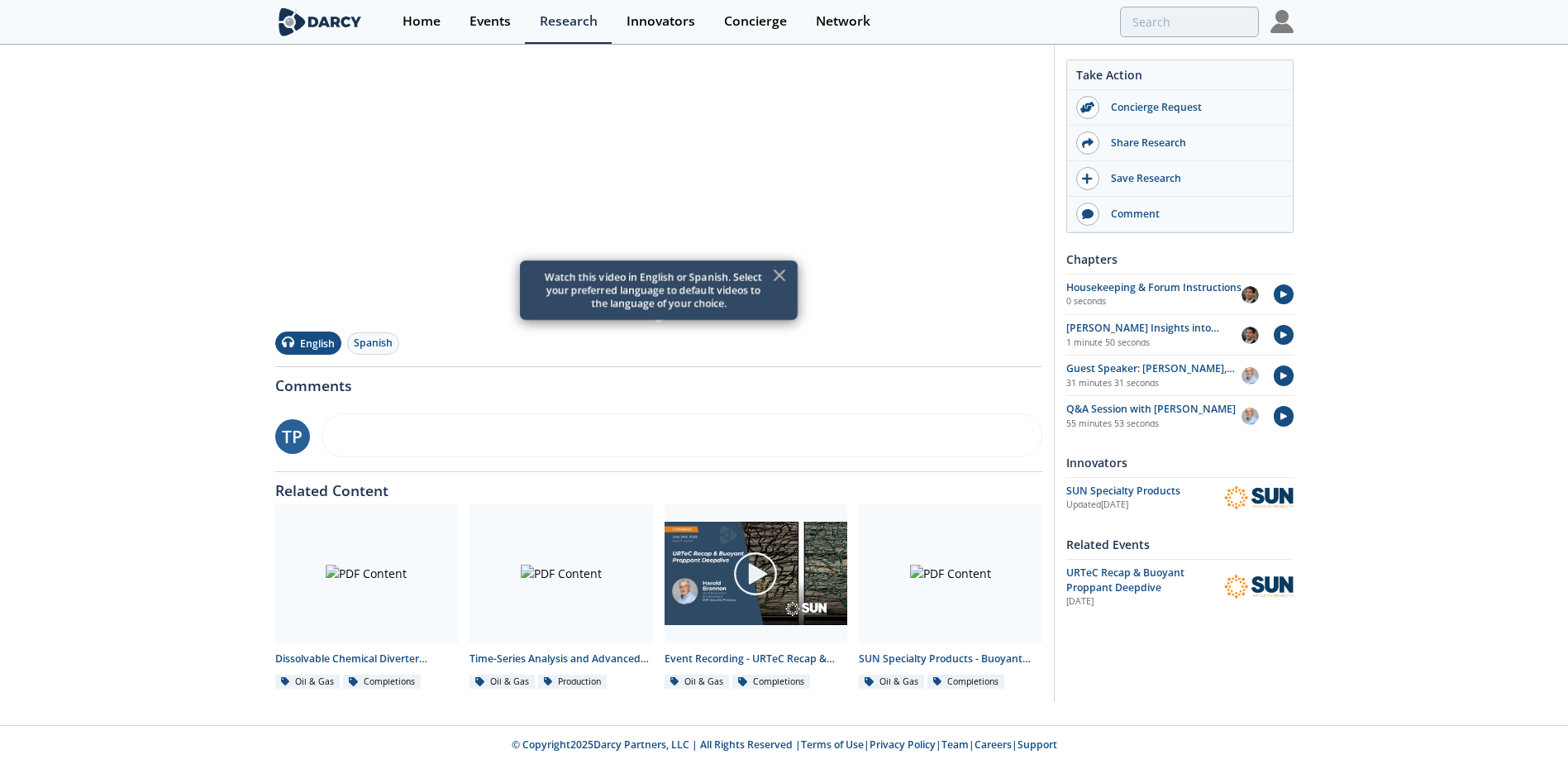
click at [777, 276] on icon at bounding box center [779, 275] width 20 height 20
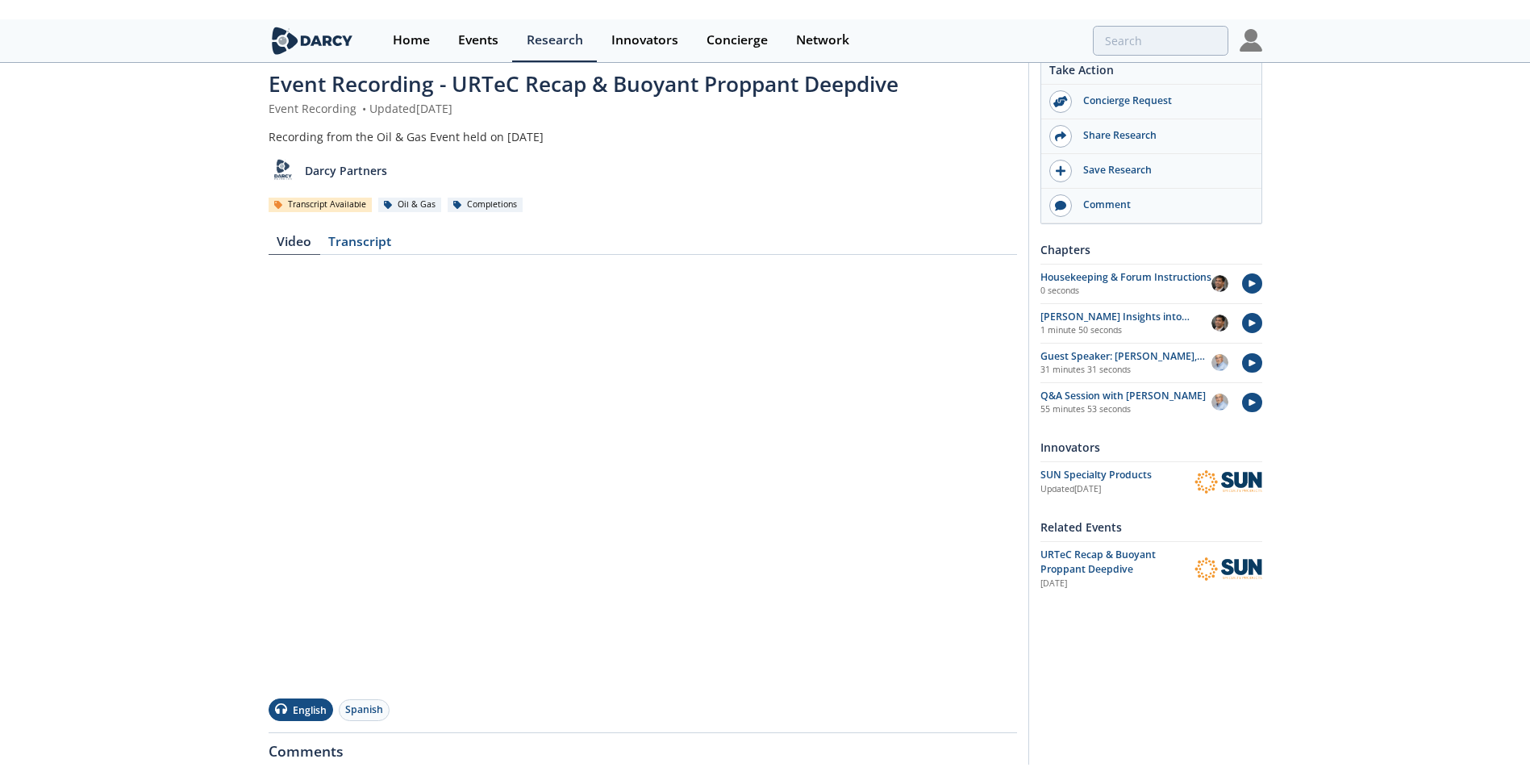
scroll to position [0, 0]
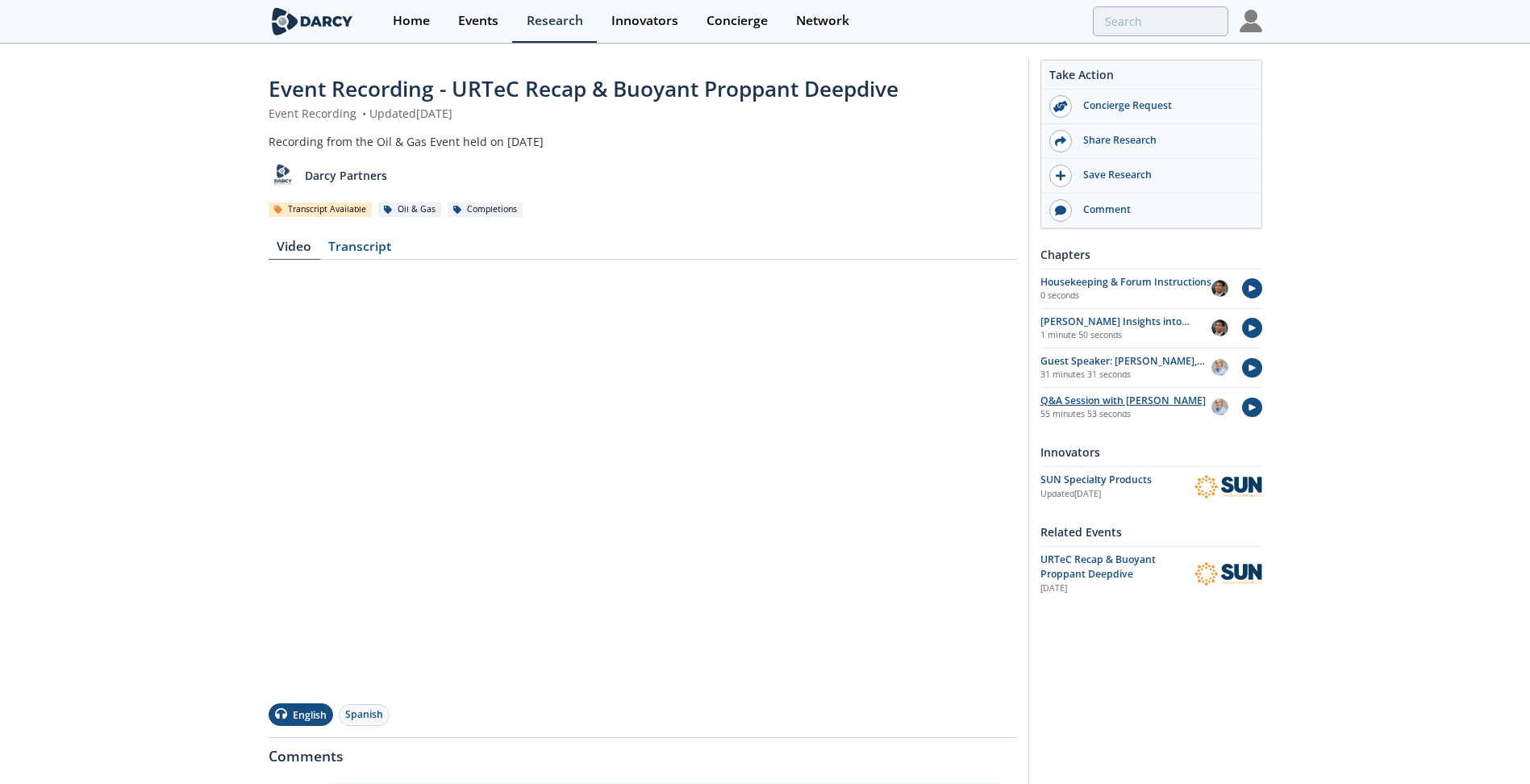
click at [1128, 400] on div "Q&A Session with Harold Brannon" at bounding box center [1126, 400] width 171 height 14
drag, startPoint x: 325, startPoint y: 141, endPoint x: 547, endPoint y: 157, distance: 222.6
click at [547, 157] on div "Recording from the Oil & Gas Event held on July 2nd, 2025 Darcy Partners Transc…" at bounding box center [642, 175] width 748 height 85
drag, startPoint x: 547, startPoint y: 157, endPoint x: 539, endPoint y: 146, distance: 13.6
click at [539, 146] on div "Recording from the Oil & Gas Event held on July 2nd, 2025" at bounding box center [642, 141] width 748 height 17
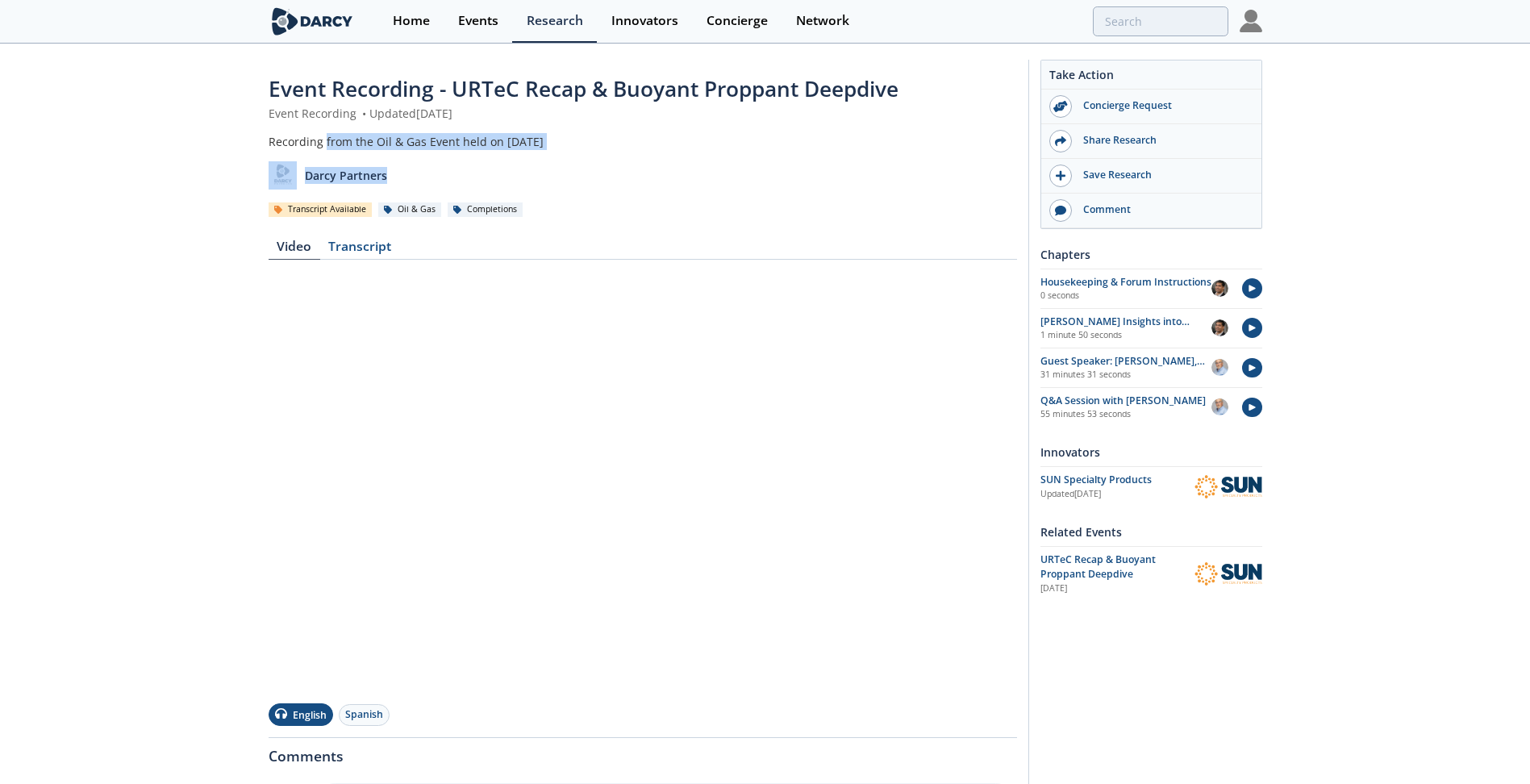
click at [539, 146] on div "Recording from the Oil & Gas Event held on July 2nd, 2025" at bounding box center [642, 141] width 748 height 17
drag, startPoint x: 539, startPoint y: 146, endPoint x: 484, endPoint y: 146, distance: 55.0
click at [484, 146] on div "Recording from the Oil & Gas Event held on July 2nd, 2025" at bounding box center [642, 141] width 748 height 17
click at [481, 147] on div "Recording from the Oil & Gas Event held on July 2nd, 2025" at bounding box center [642, 141] width 748 height 17
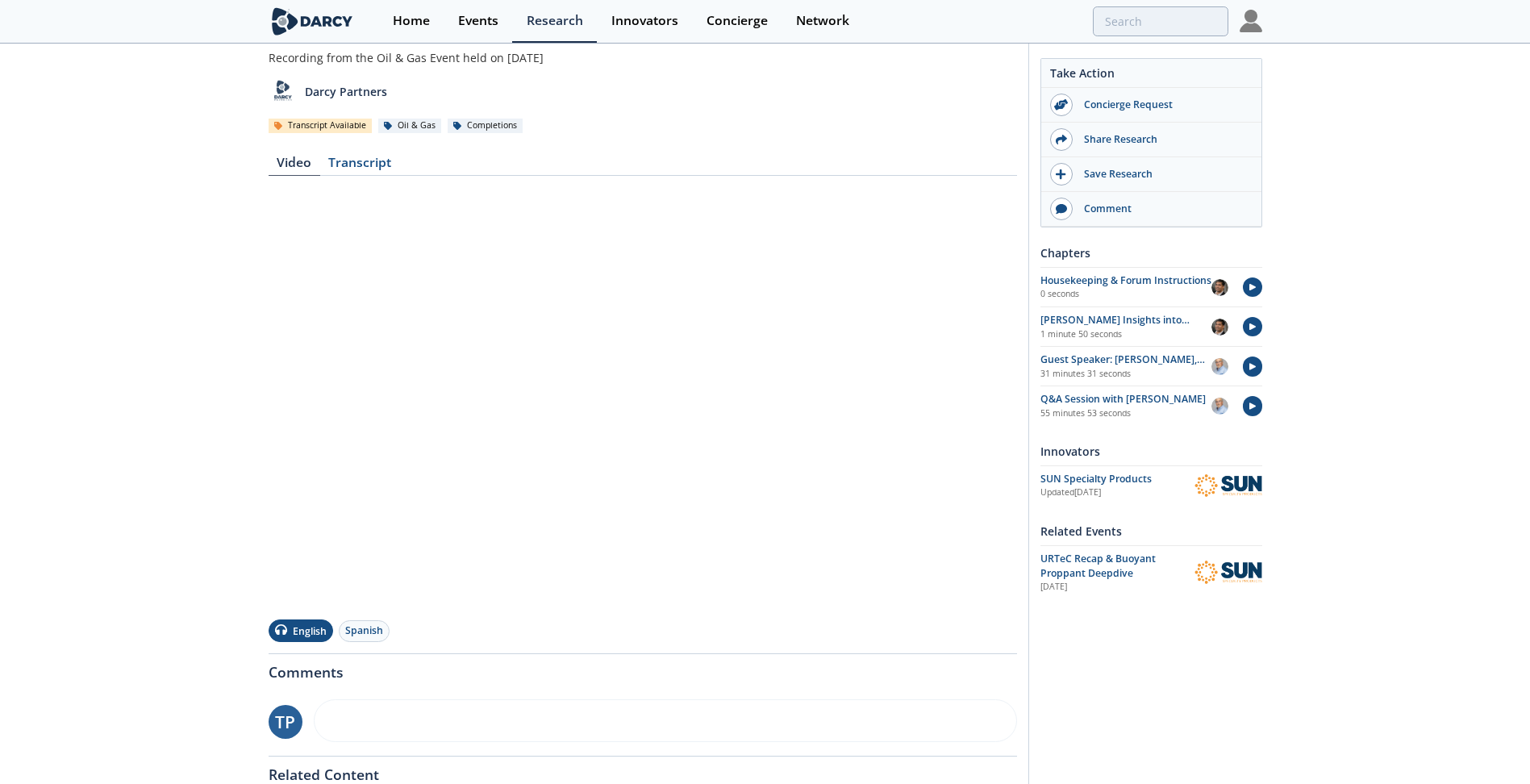
scroll to position [19, 0]
